Goal: Task Accomplishment & Management: Complete application form

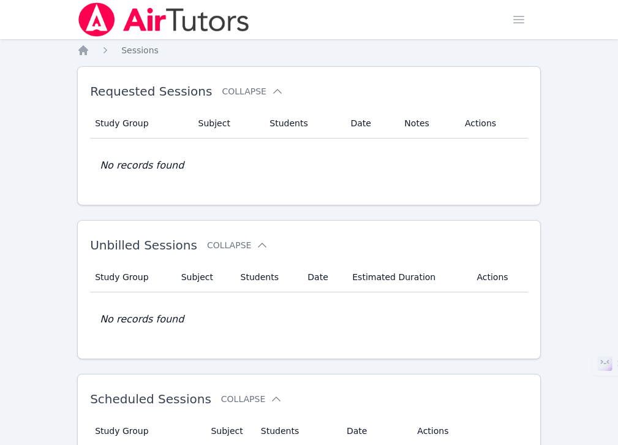
click at [0, 0] on link "Home" at bounding box center [0, 0] width 0 height 0
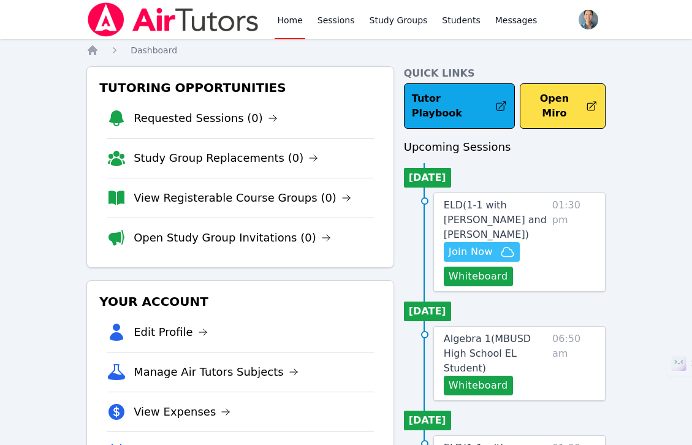
click at [496, 244] on span "Join Now" at bounding box center [482, 251] width 66 height 15
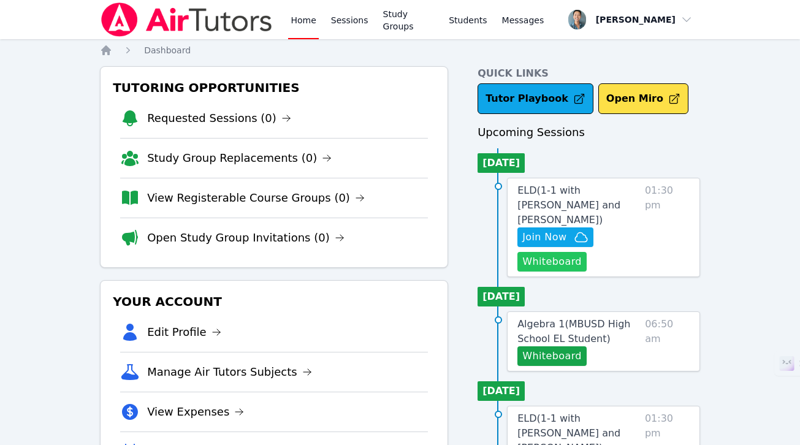
click at [563, 252] on button "Whiteboard" at bounding box center [551, 262] width 69 height 20
click at [397, 25] on link "Study Groups" at bounding box center [409, 19] width 56 height 39
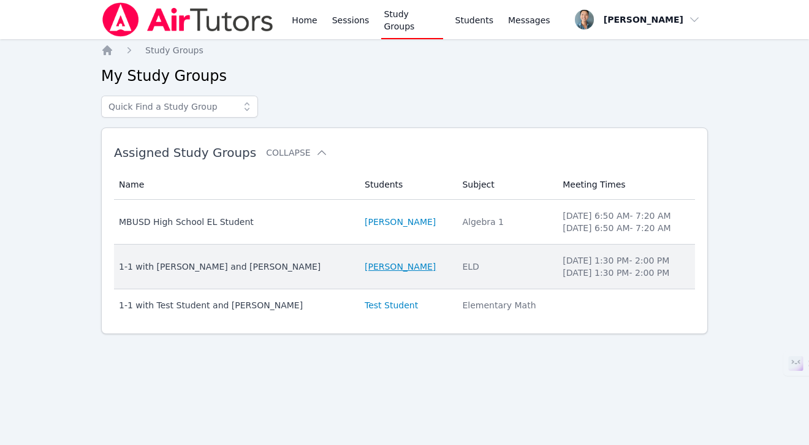
click at [365, 267] on link "[PERSON_NAME]" at bounding box center [400, 266] width 71 height 12
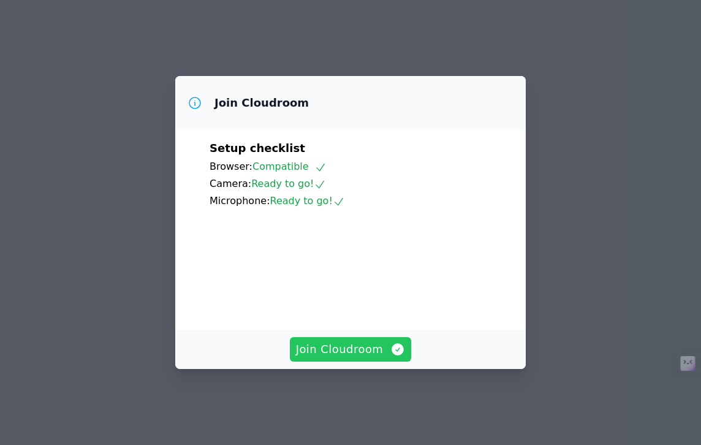
click at [375, 354] on span "Join Cloudroom" at bounding box center [351, 349] width 110 height 17
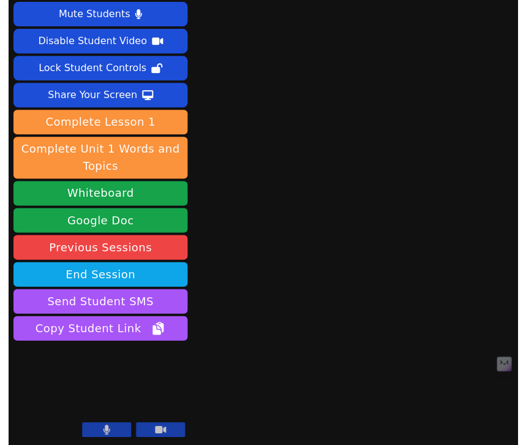
scroll to position [24, 0]
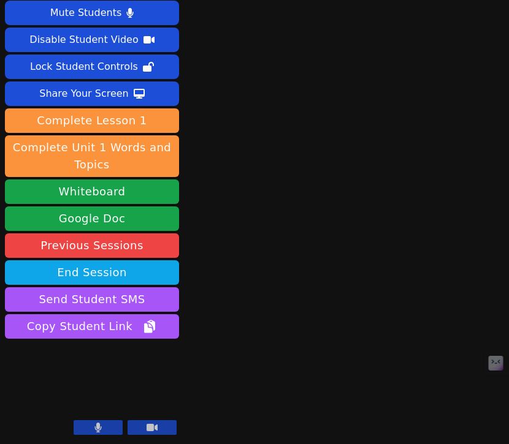
click at [156, 423] on icon at bounding box center [151, 428] width 11 height 10
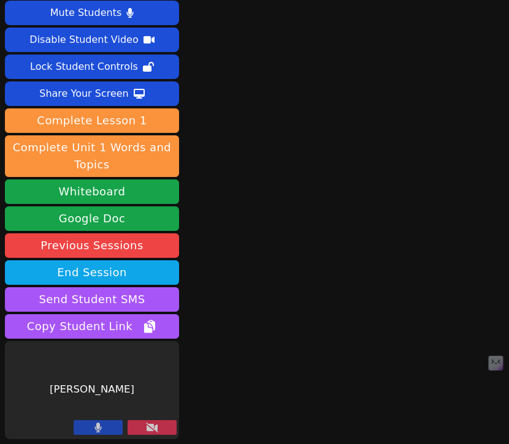
click at [96, 428] on icon at bounding box center [98, 428] width 7 height 10
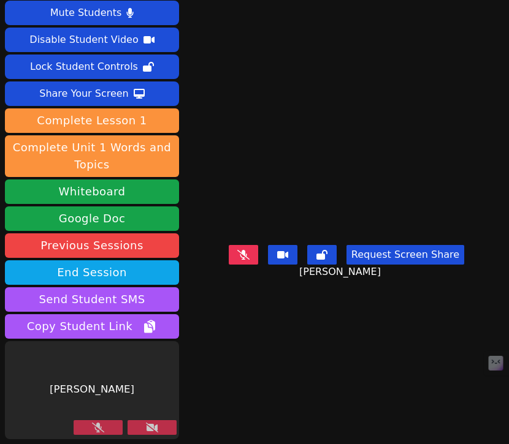
click at [110, 426] on button at bounding box center [98, 427] width 49 height 15
click at [151, 426] on icon at bounding box center [152, 428] width 12 height 10
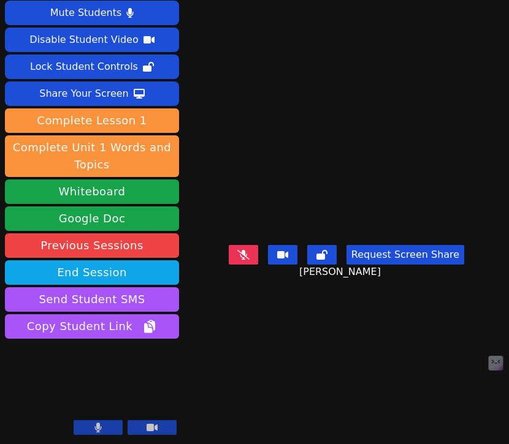
click at [237, 260] on icon at bounding box center [243, 255] width 12 height 10
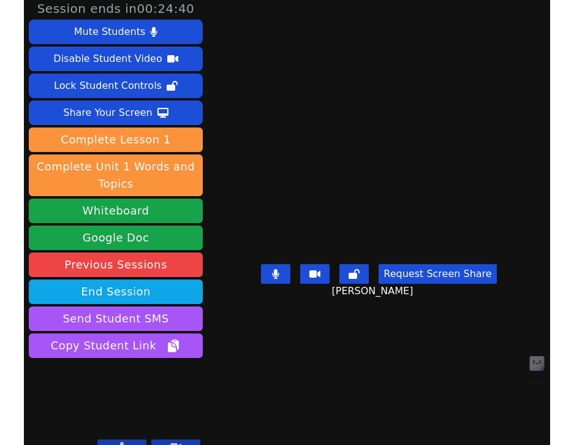
scroll to position [0, 0]
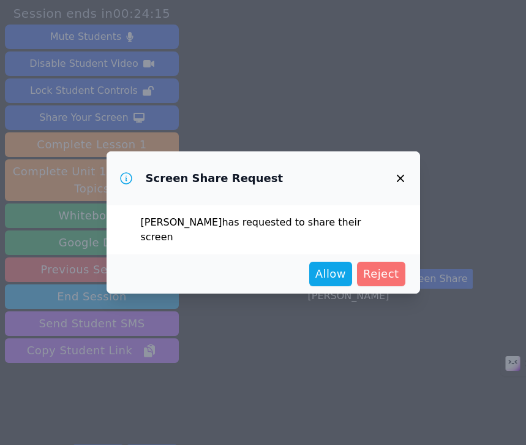
click at [383, 265] on span "Reject" at bounding box center [381, 273] width 36 height 17
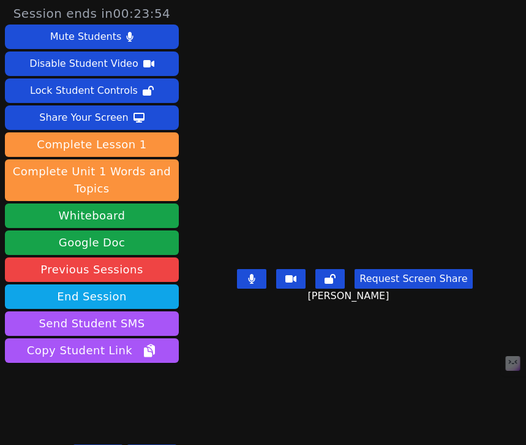
click at [290, 282] on icon at bounding box center [291, 278] width 11 height 7
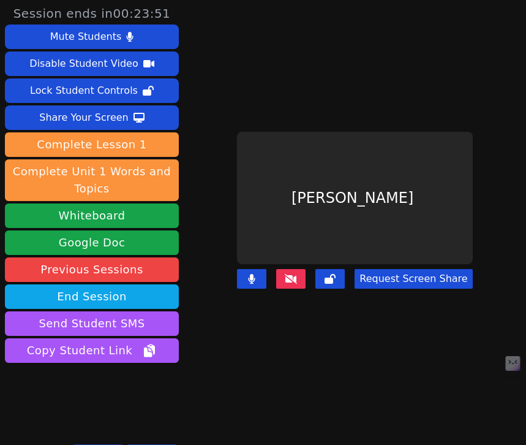
click at [288, 274] on icon at bounding box center [291, 279] width 12 height 10
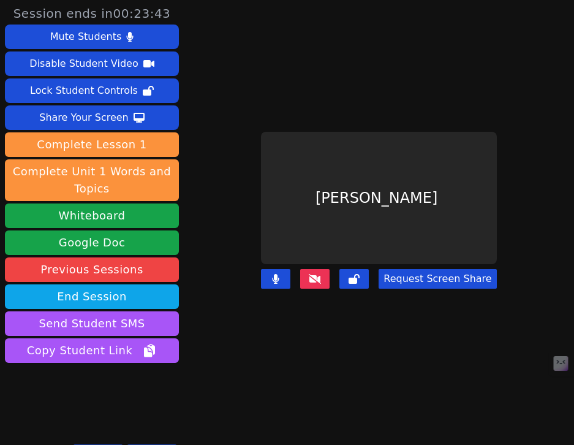
click at [309, 275] on icon at bounding box center [315, 279] width 12 height 10
click at [301, 208] on div "[PERSON_NAME]" at bounding box center [378, 198] width 235 height 132
click at [273, 274] on icon at bounding box center [276, 279] width 7 height 10
click at [309, 275] on icon at bounding box center [315, 279] width 12 height 10
click at [309, 274] on icon at bounding box center [315, 279] width 12 height 10
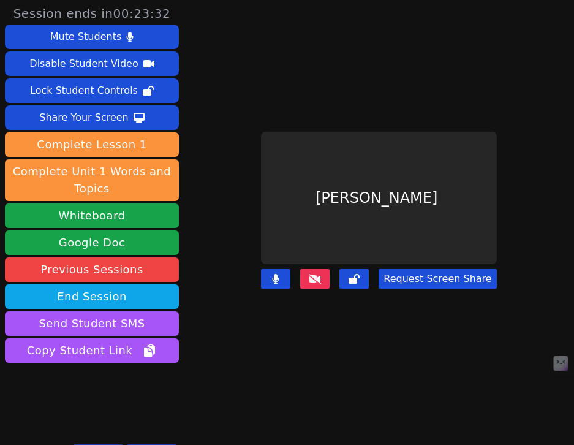
click at [312, 274] on icon at bounding box center [315, 279] width 12 height 10
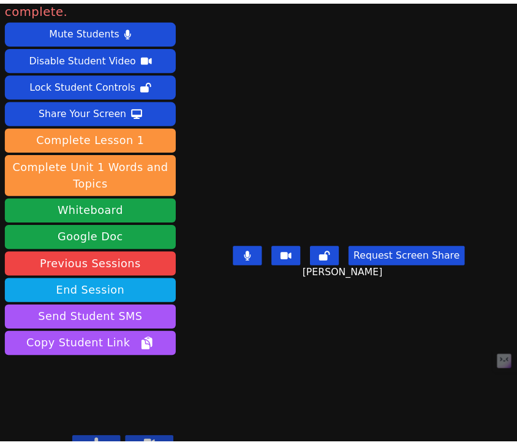
scroll to position [23, 0]
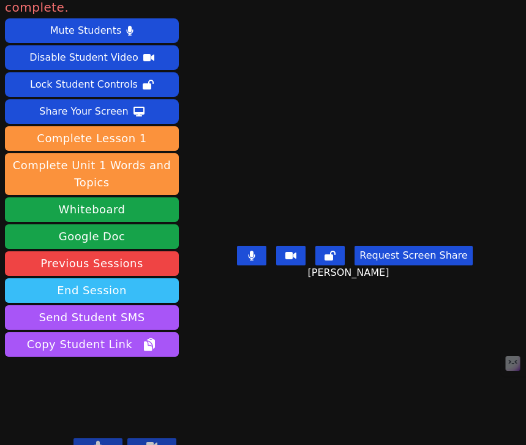
click at [110, 278] on button "End Session" at bounding box center [92, 290] width 174 height 25
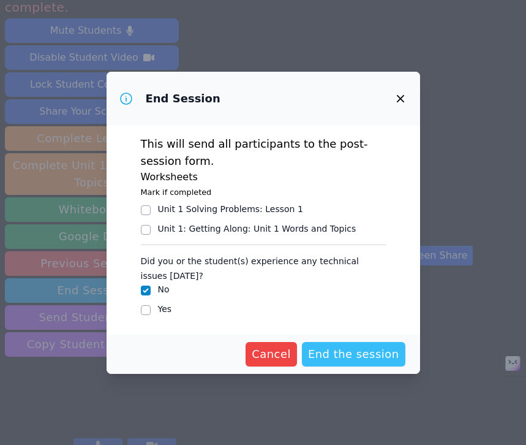
click at [360, 354] on span "End the session" at bounding box center [353, 354] width 91 height 17
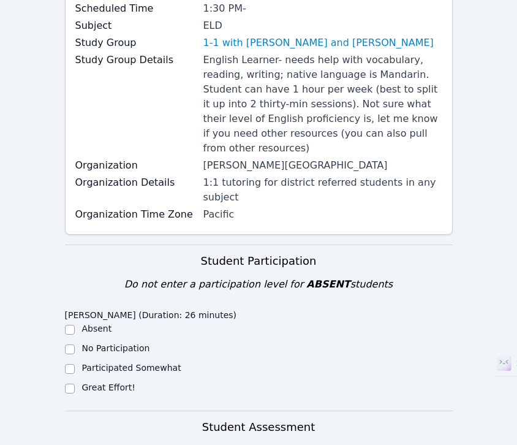
scroll to position [195, 0]
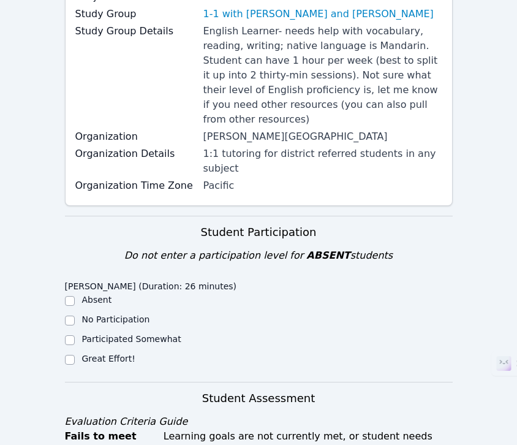
click at [120, 354] on label "Great Effort!" at bounding box center [108, 359] width 53 height 10
click at [75, 355] on input "Great Effort!" at bounding box center [70, 360] width 10 height 10
checkbox input "true"
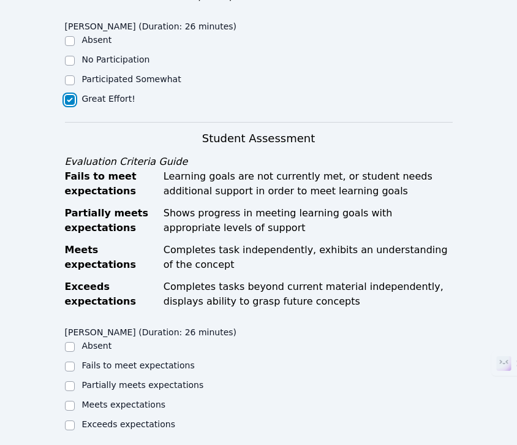
scroll to position [509, 0]
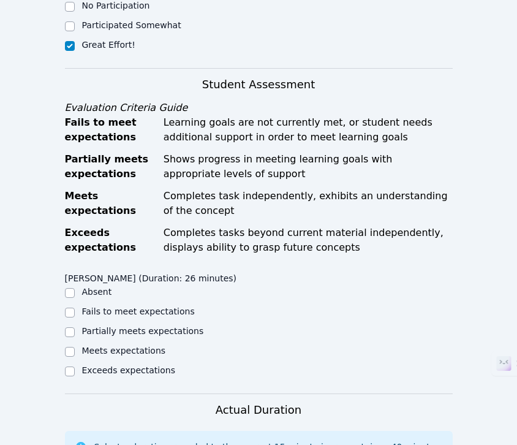
click at [132, 326] on label "Partially meets expectations" at bounding box center [143, 331] width 122 height 10
click at [75, 327] on input "Partially meets expectations" at bounding box center [70, 332] width 10 height 10
checkbox input "true"
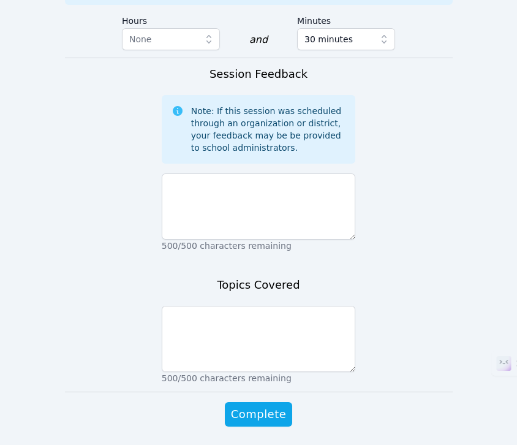
scroll to position [979, 0]
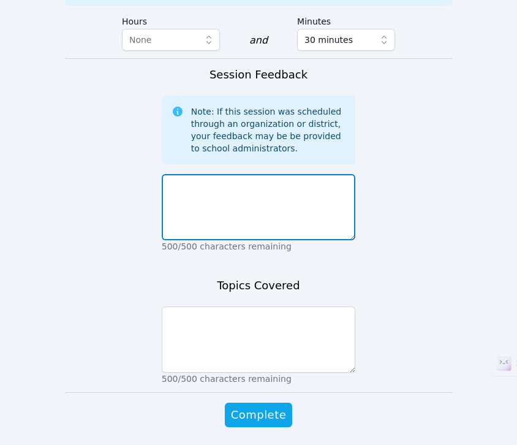
click at [275, 191] on textarea at bounding box center [259, 207] width 194 height 66
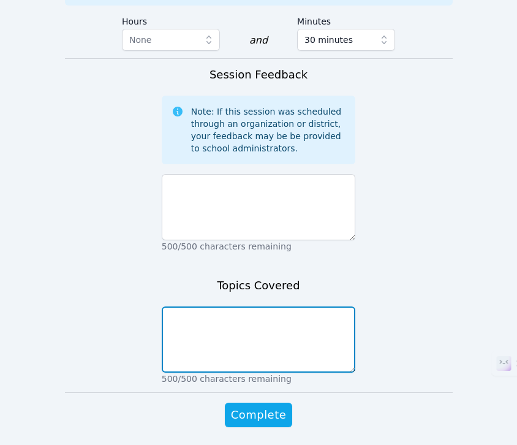
click at [267, 306] on textarea at bounding box center [259, 339] width 194 height 66
click at [252, 308] on textarea at bounding box center [259, 339] width 194 height 66
paste textarea "We practiced using the whiteboard and completed a short introduction activity."
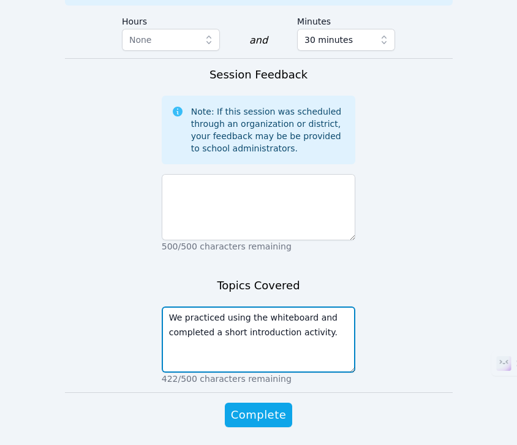
type textarea "We practiced using the whiteboard and completed a short introduction activity."
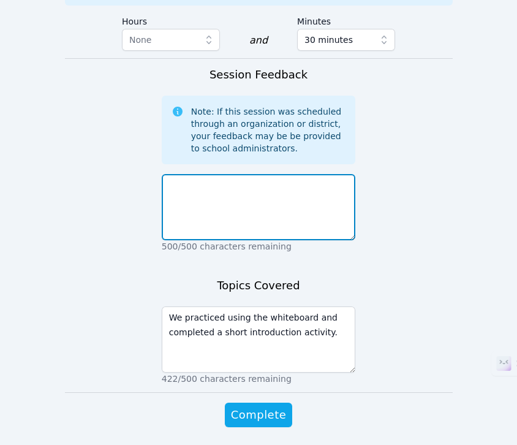
click at [237, 174] on textarea at bounding box center [259, 207] width 194 height 66
paste textarea "Ethan was able to read some words, but he had difficulty understanding their me…"
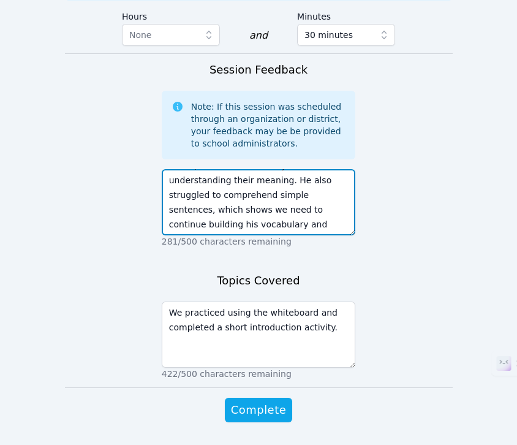
scroll to position [987, 0]
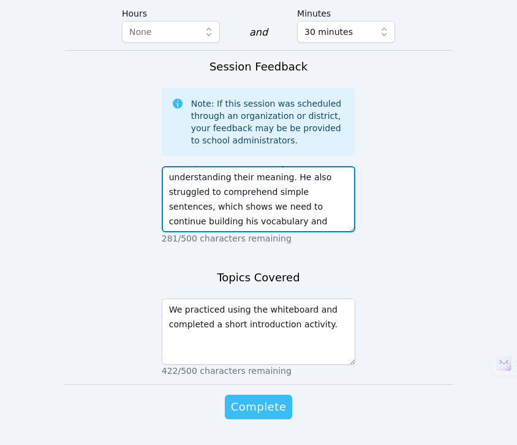
type textarea "Ethan was able to read some words, but he had difficulty understanding their me…"
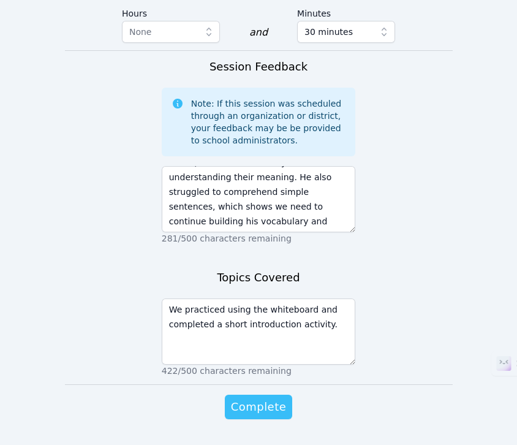
click at [267, 398] on span "Complete" at bounding box center [258, 406] width 55 height 17
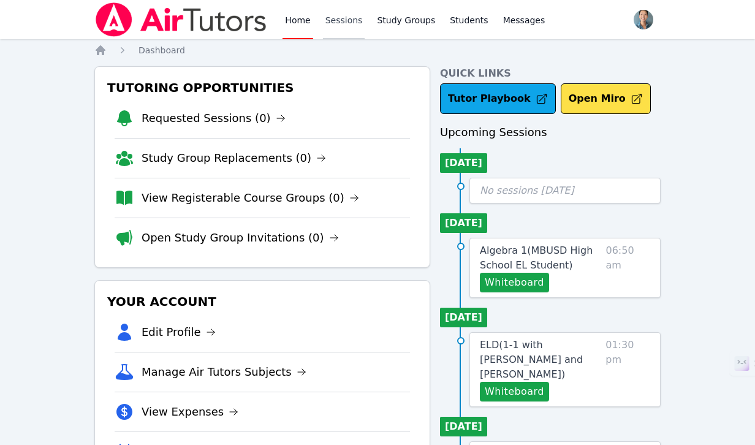
click at [349, 26] on link "Sessions" at bounding box center [344, 19] width 42 height 39
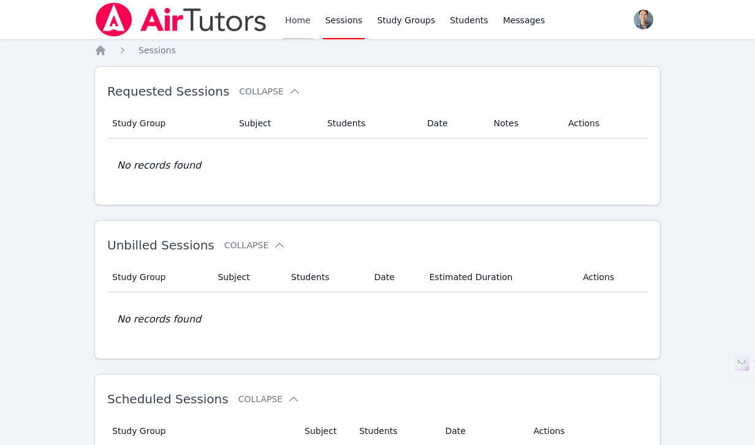
click at [300, 21] on link "Home" at bounding box center [297, 19] width 30 height 39
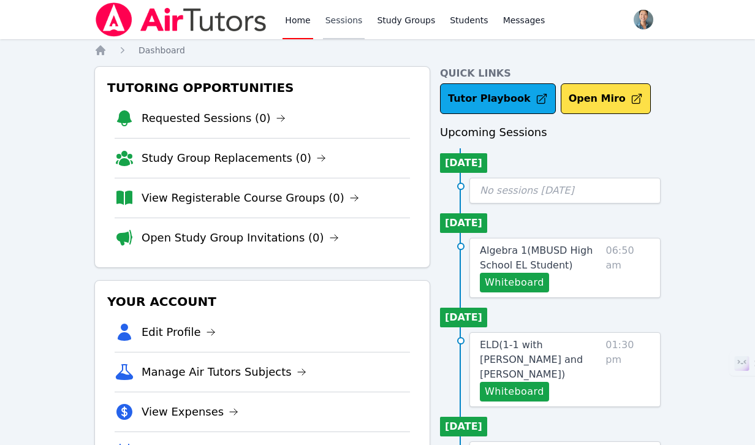
click at [350, 20] on link "Sessions" at bounding box center [344, 19] width 42 height 39
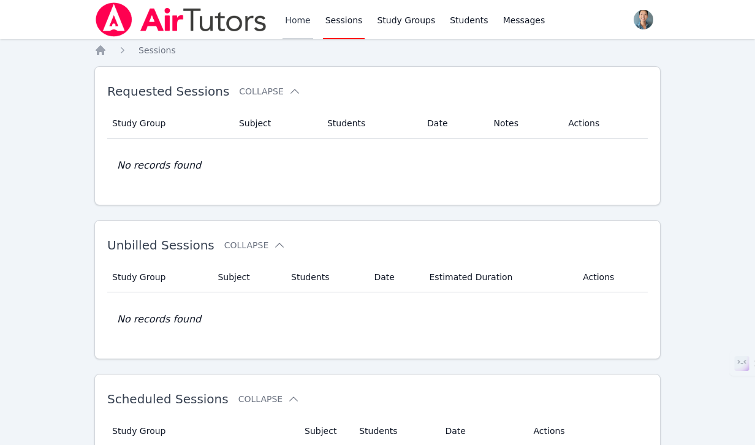
click at [289, 25] on link "Home" at bounding box center [297, 19] width 30 height 39
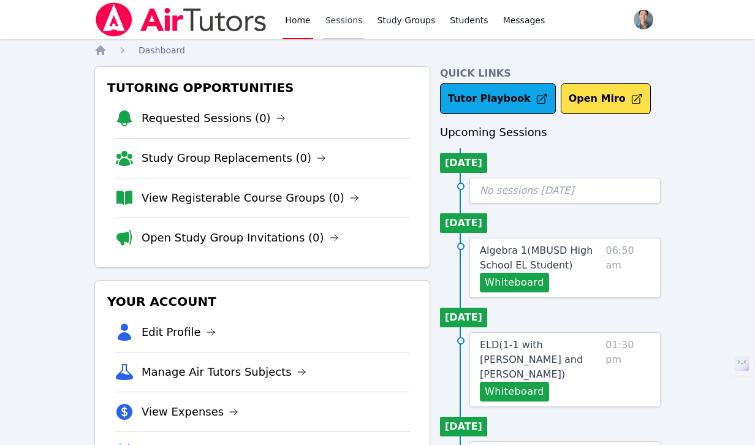
click at [336, 25] on link "Sessions" at bounding box center [344, 19] width 42 height 39
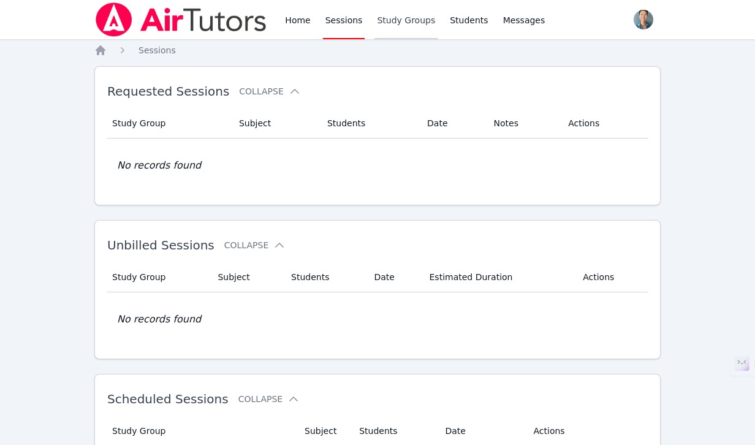
click at [390, 20] on link "Study Groups" at bounding box center [405, 19] width 63 height 39
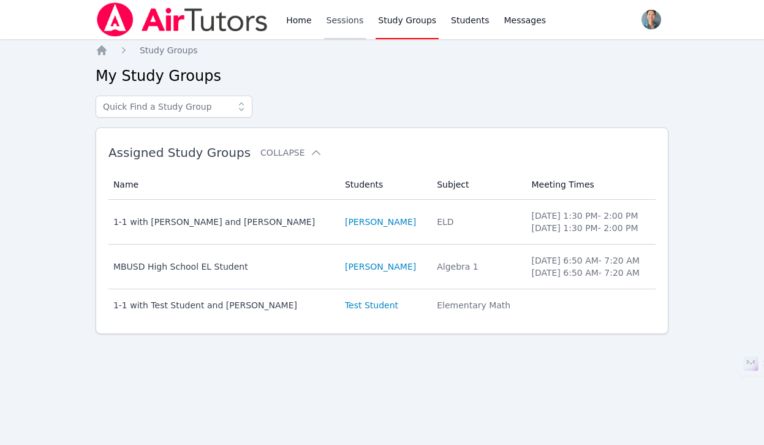
click at [324, 21] on link "Sessions" at bounding box center [345, 19] width 42 height 39
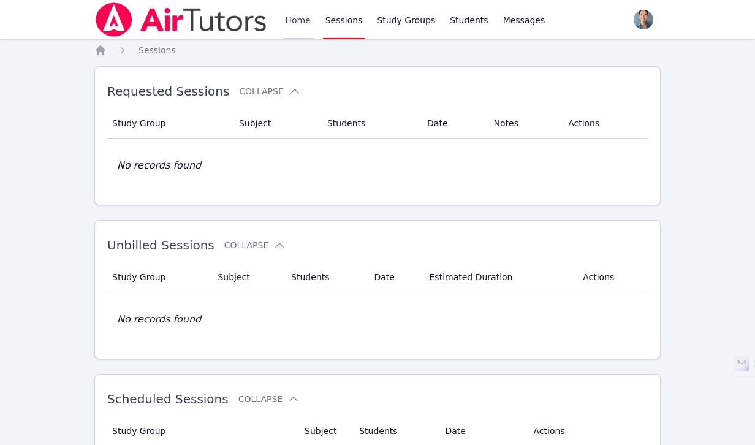
click at [300, 21] on link "Home" at bounding box center [297, 19] width 30 height 39
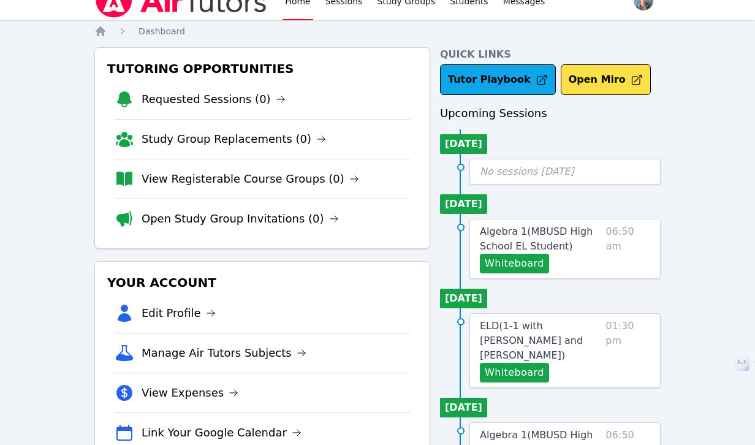
scroll to position [19, 0]
click at [573, 341] on link "ELD ( 1-1 with Ethan Wu and Alan Zhang )" at bounding box center [540, 341] width 121 height 44
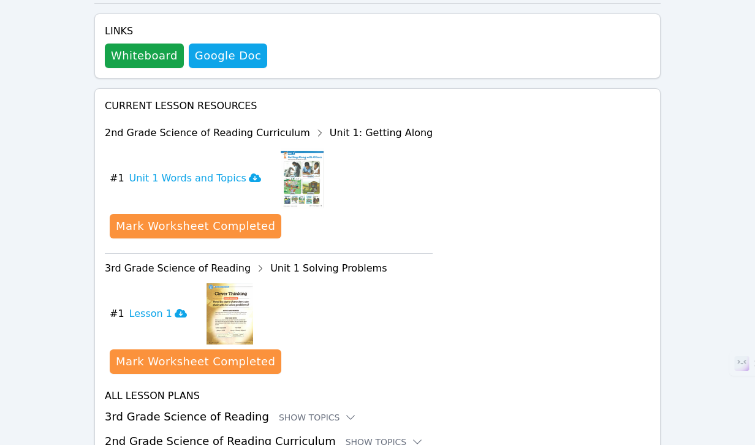
scroll to position [737, 0]
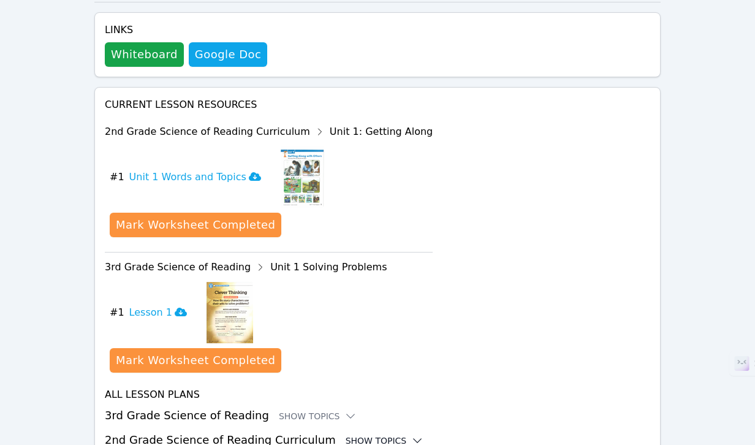
click at [353, 434] on div "Show Topics" at bounding box center [385, 440] width 78 height 12
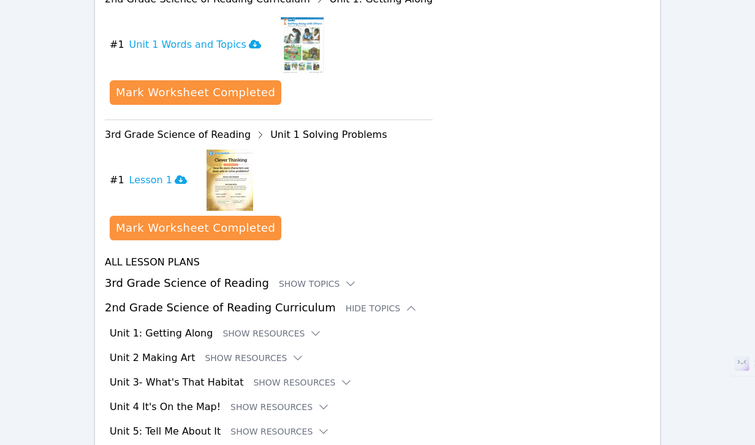
scroll to position [888, 0]
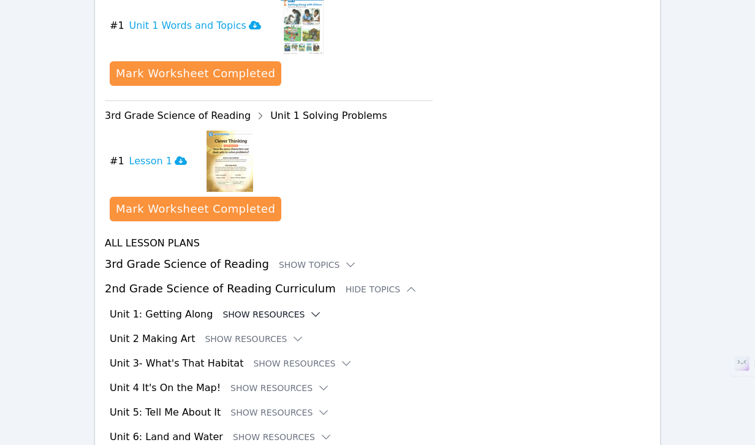
click at [237, 308] on button "Show Resources" at bounding box center [271, 314] width 99 height 12
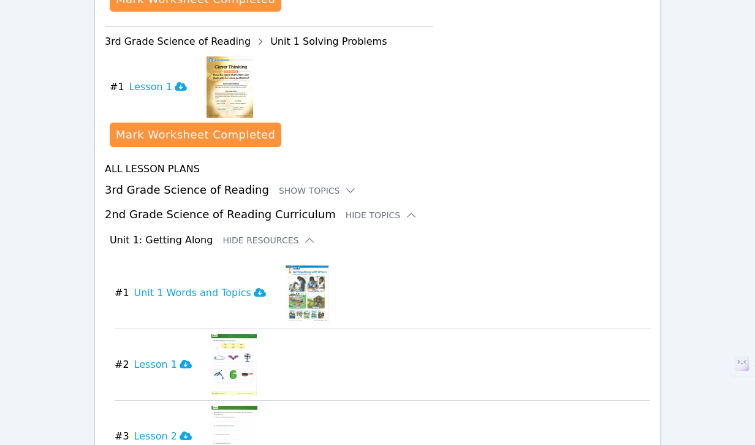
scroll to position [968, 0]
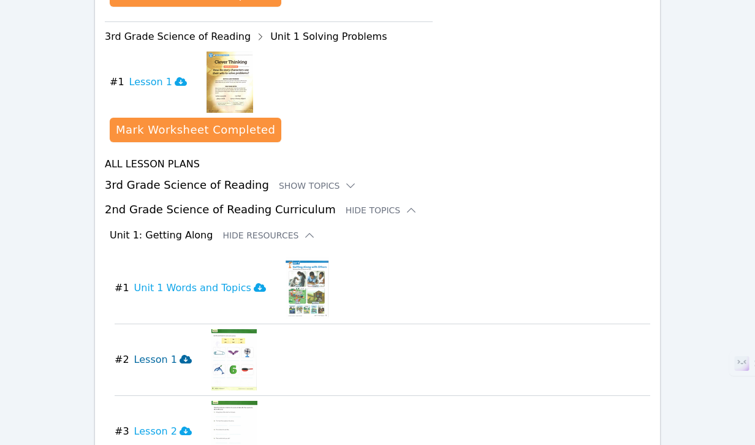
click at [148, 352] on h3 "Lesson 1" at bounding box center [163, 359] width 58 height 15
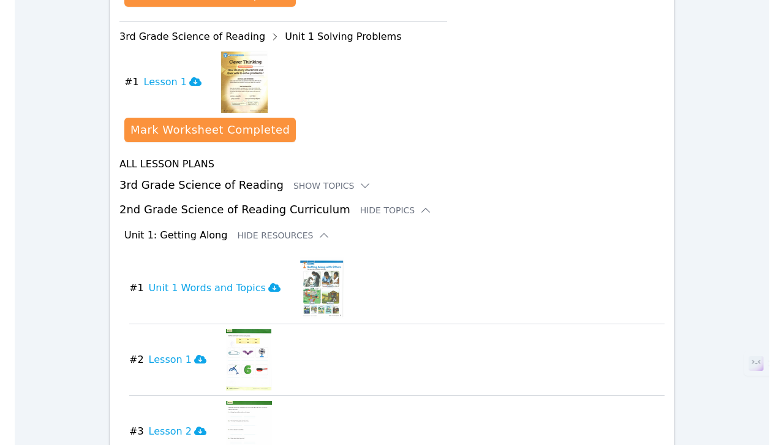
scroll to position [911, 0]
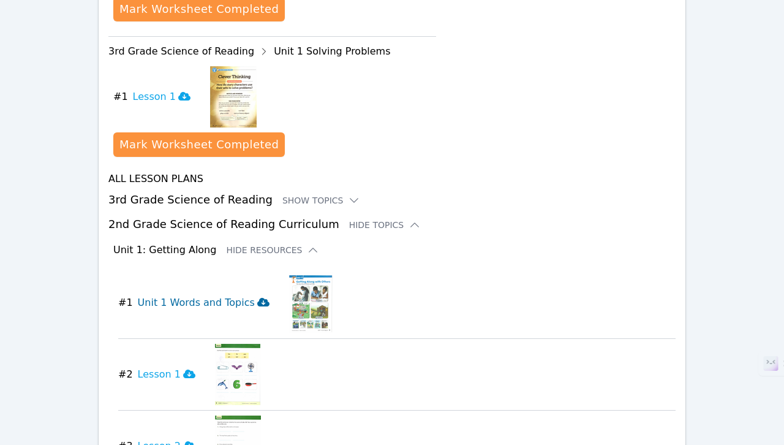
click at [210, 295] on h3 "Unit 1 Words and Topics" at bounding box center [204, 302] width 132 height 15
